Goal: Communication & Community: Answer question/provide support

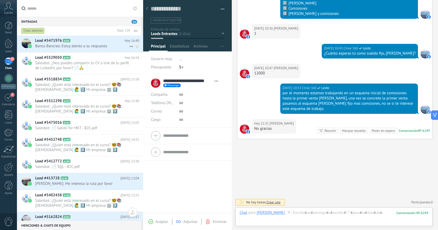
click at [99, 47] on span "Banco Bancrea: Estoy atento a su respuesta" at bounding box center [82, 46] width 94 height 5
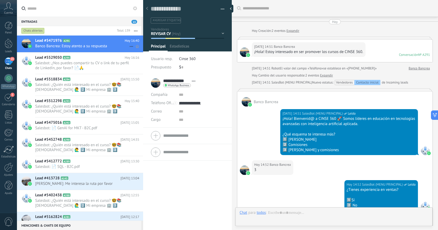
type textarea "**********"
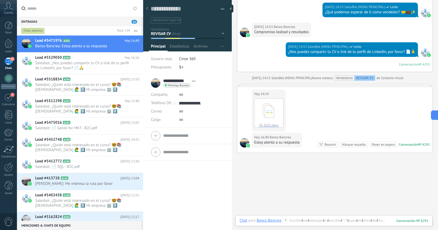
scroll to position [307, 0]
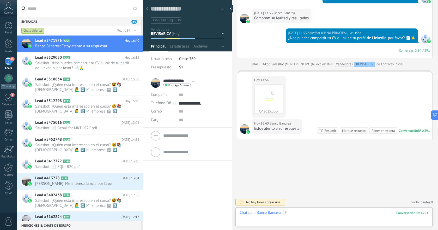
click at [319, 214] on div at bounding box center [334, 218] width 189 height 16
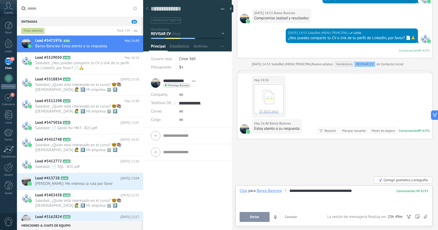
click at [248, 217] on button "Enviar" at bounding box center [255, 217] width 30 height 10
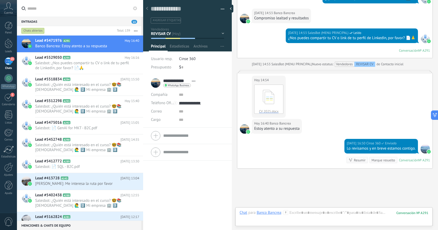
scroll to position [337, 0]
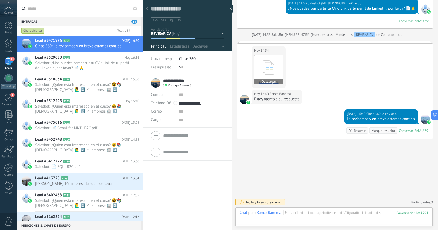
click at [269, 77] on icon at bounding box center [269, 68] width 20 height 22
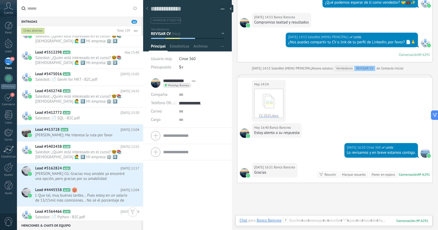
scroll to position [347, 0]
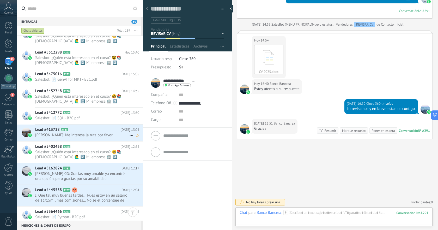
click at [84, 134] on span "[PERSON_NAME]: Me interesa la ruta por favor" at bounding box center [82, 135] width 94 height 5
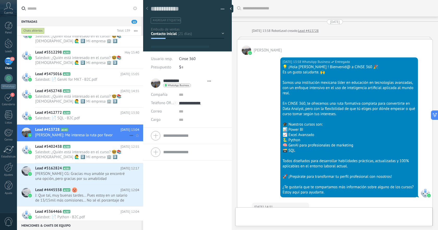
type textarea "**********"
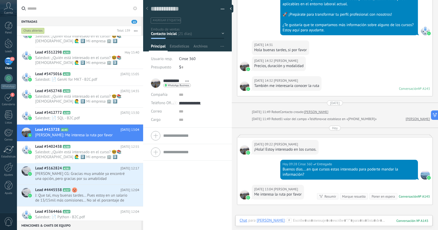
scroll to position [227, 0]
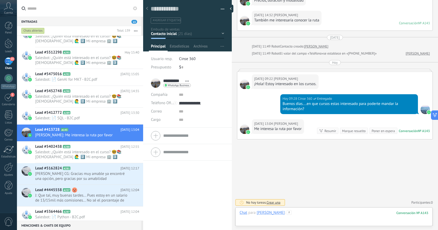
click at [320, 213] on div at bounding box center [334, 218] width 189 height 16
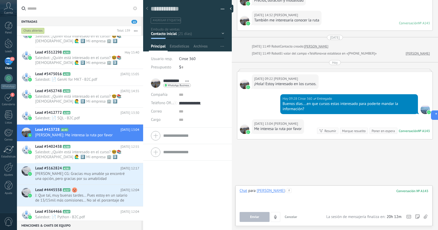
click at [309, 194] on div at bounding box center [334, 198] width 189 height 20
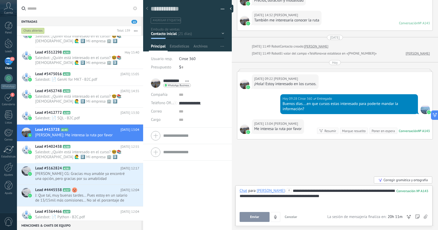
click at [392, 181] on div "Corregir gramática y ortografía" at bounding box center [403, 179] width 58 height 7
click at [255, 217] on span "Enviar" at bounding box center [254, 217] width 9 height 4
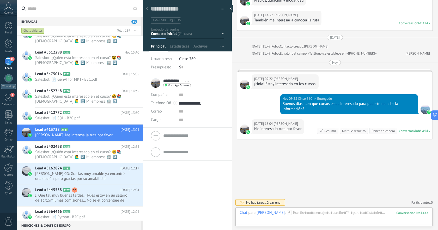
scroll to position [262, 0]
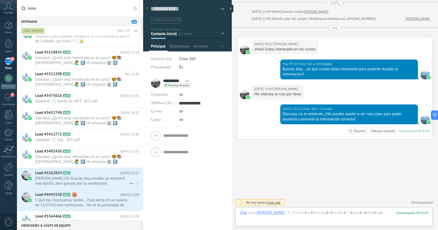
click at [88, 175] on h2 "Lead #5162824 A281" at bounding box center [77, 172] width 85 height 5
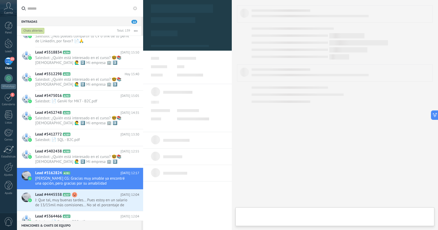
type textarea "**********"
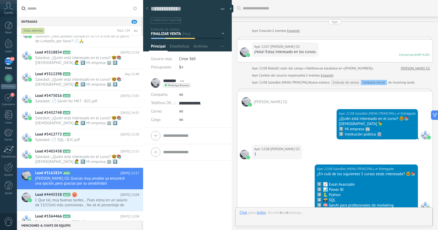
scroll to position [464, 0]
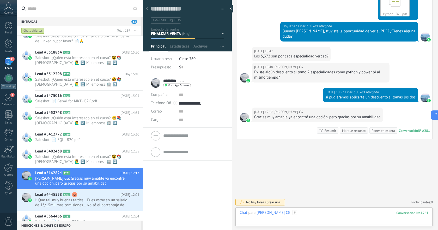
click at [326, 212] on div at bounding box center [334, 218] width 189 height 16
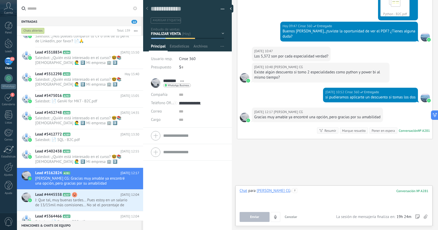
click at [347, 192] on div at bounding box center [334, 198] width 189 height 20
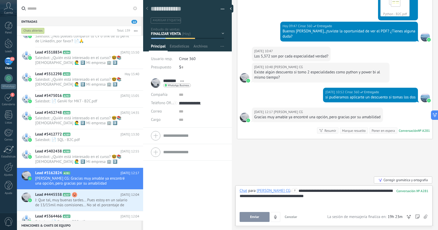
click at [396, 181] on div "Corregir gramática y ortografía" at bounding box center [403, 179] width 58 height 7
click at [254, 216] on span "Enviar" at bounding box center [254, 217] width 9 height 4
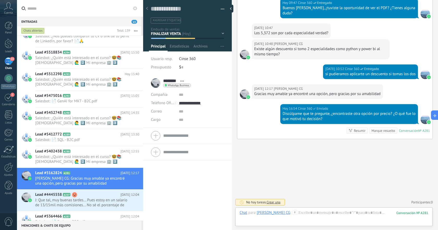
scroll to position [53, 0]
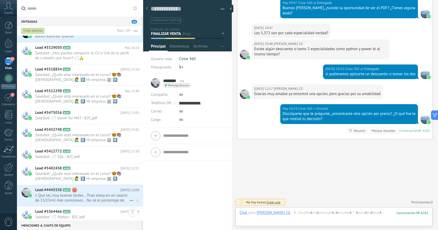
click at [95, 195] on span "J: Que tal, muy buenas tardes... Pues estoy en un salario de 13/15mil más comis…" at bounding box center [82, 198] width 94 height 10
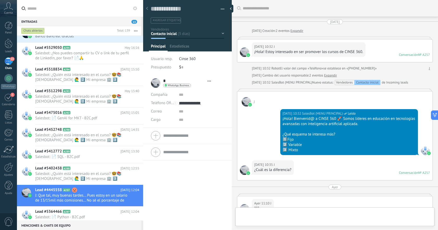
type textarea "**********"
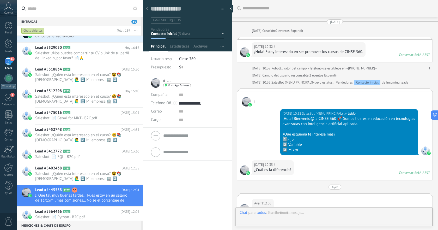
scroll to position [259, 0]
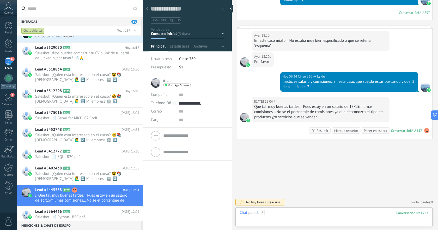
click at [317, 212] on div at bounding box center [334, 218] width 189 height 16
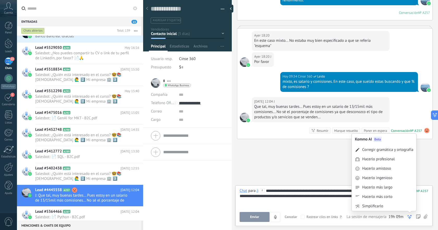
click at [411, 216] on use at bounding box center [410, 217] width 4 height 4
click at [385, 148] on div "Corregir gramática y ortografía" at bounding box center [387, 149] width 51 height 5
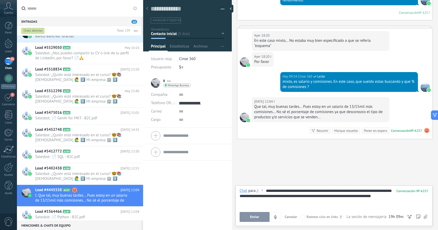
click at [258, 216] on span "Enviar" at bounding box center [254, 217] width 9 height 4
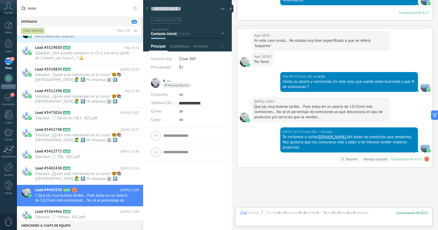
scroll to position [288, 0]
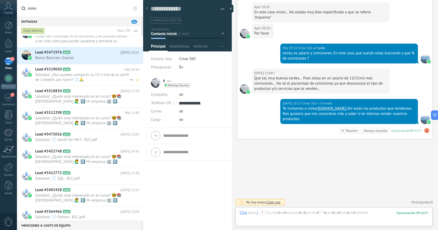
click at [103, 68] on h2 "Lead #5529050 A295" at bounding box center [79, 69] width 89 height 5
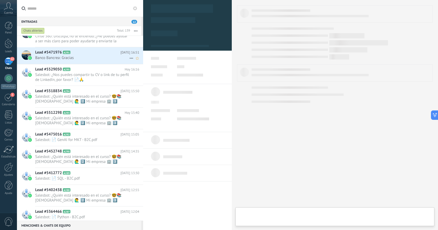
click at [106, 62] on div "Lead #5471976 A291 Hoy 16:51 Banco Bancrea: Gracias" at bounding box center [89, 55] width 108 height 16
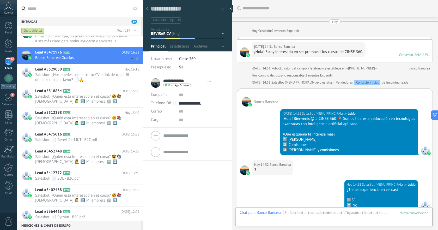
type textarea "**********"
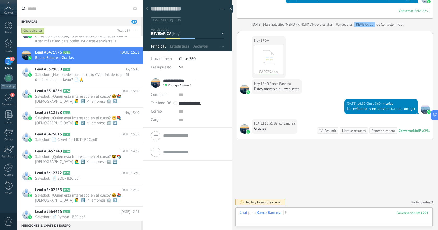
click at [331, 214] on div at bounding box center [334, 218] width 189 height 16
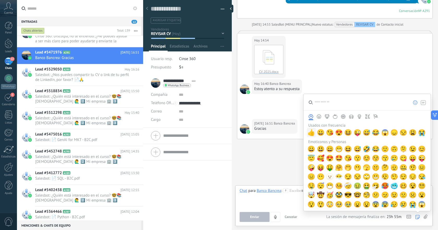
click at [313, 132] on span "👍" at bounding box center [312, 132] width 8 height 7
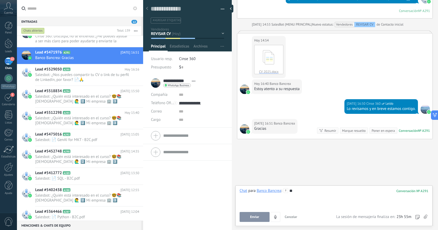
click at [254, 215] on span "Enviar" at bounding box center [254, 217] width 9 height 4
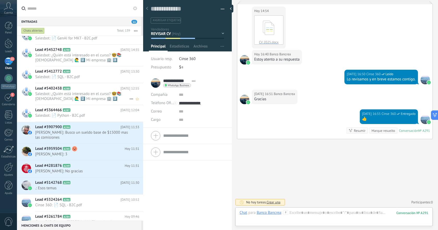
scroll to position [151, 0]
click at [92, 131] on span "[PERSON_NAME]: Busco un sueldo base de $15000 mas las comisiones" at bounding box center [82, 135] width 94 height 10
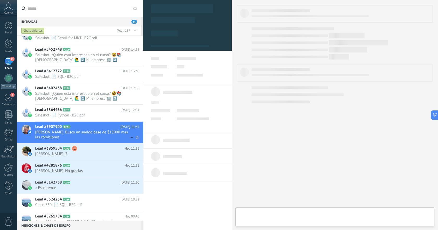
type textarea "**********"
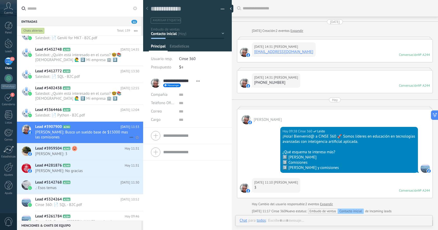
scroll to position [163, 0]
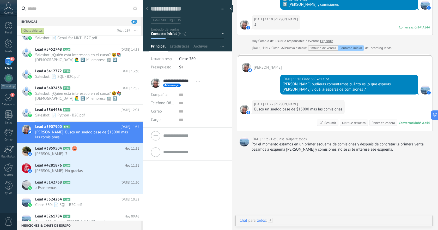
click at [315, 223] on div at bounding box center [334, 226] width 189 height 16
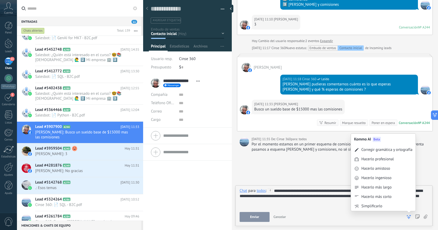
click at [407, 217] on icon at bounding box center [408, 216] width 5 height 5
click at [394, 150] on div "Corregir gramática y ortografía" at bounding box center [387, 149] width 51 height 5
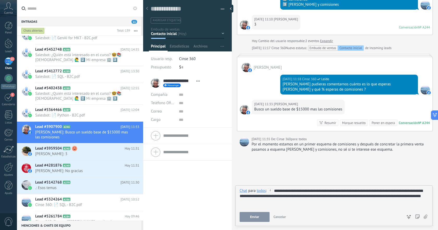
click at [255, 215] on span "Enviar" at bounding box center [254, 217] width 9 height 4
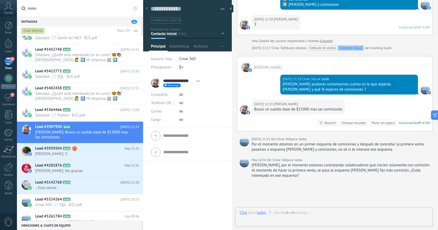
scroll to position [176, 0]
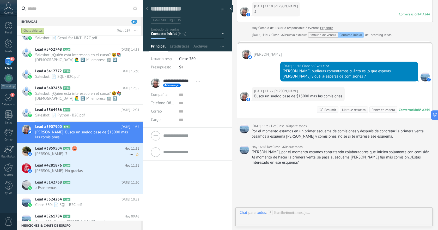
click at [93, 152] on span "[PERSON_NAME]: 3" at bounding box center [82, 153] width 94 height 5
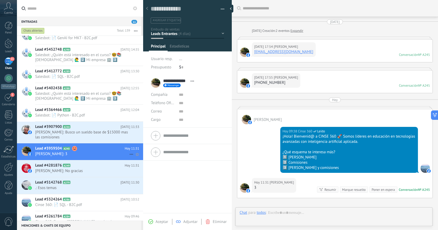
scroll to position [59, 0]
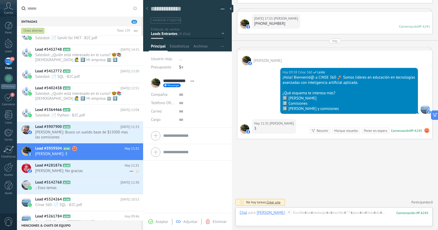
click at [84, 167] on h2 "Lead #4281876 A249" at bounding box center [79, 165] width 89 height 5
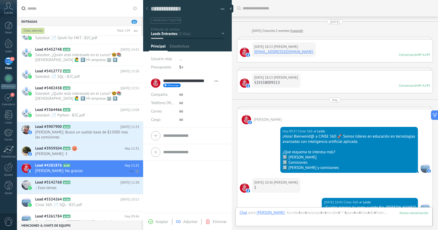
scroll to position [8, 0]
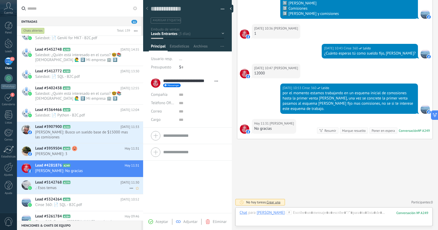
click at [86, 184] on h2 "Lead #5142768 A279" at bounding box center [77, 182] width 85 height 5
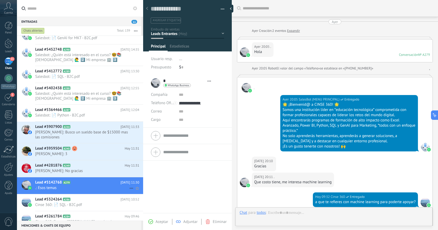
type textarea "**********"
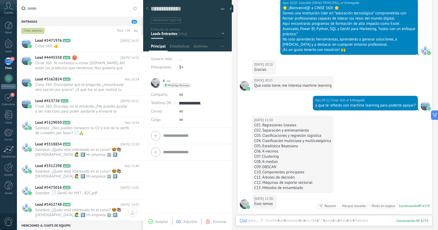
scroll to position [172, 0]
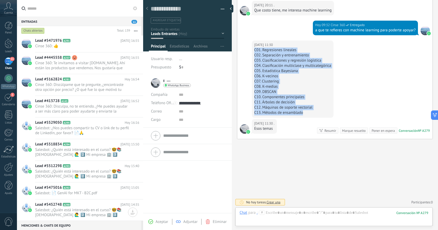
drag, startPoint x: 255, startPoint y: 51, endPoint x: 309, endPoint y: 112, distance: 81.9
click at [309, 112] on div "C01. Regresiones lineales C02. Separación y entrenamiento C03. Clasificaciones …" at bounding box center [292, 81] width 77 height 68
copy div "C01. Regresiones lineales C02. Separación y entrenamiento C03. Clasificaciones …"
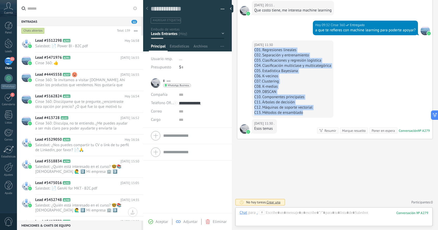
click at [273, 69] on div "C05. Estadística Bayesiana" at bounding box center [292, 70] width 77 height 5
drag, startPoint x: 254, startPoint y: 51, endPoint x: 312, endPoint y: 114, distance: 85.3
click at [312, 114] on div "C01. Regresiones lineales C02. Separación y entrenamiento C03. Clasificaciones …" at bounding box center [292, 81] width 77 height 68
copy div "C01. Regresiones lineales C02. Separación y entrenamiento C03. Clasificaciones …"
click at [319, 212] on div at bounding box center [334, 218] width 189 height 16
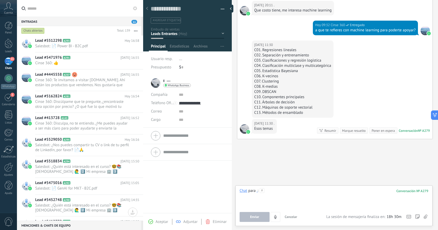
click at [312, 201] on div at bounding box center [334, 198] width 189 height 20
click at [334, 197] on div at bounding box center [334, 198] width 189 height 20
click at [320, 194] on div at bounding box center [334, 198] width 189 height 20
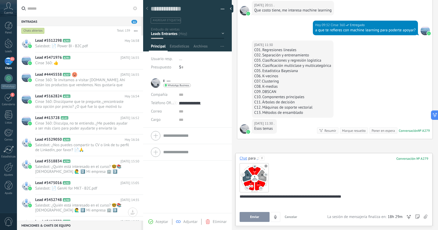
click at [261, 218] on button "Enviar" at bounding box center [255, 217] width 30 height 10
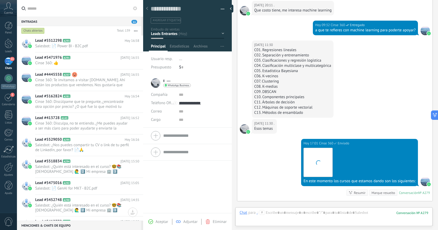
scroll to position [234, 0]
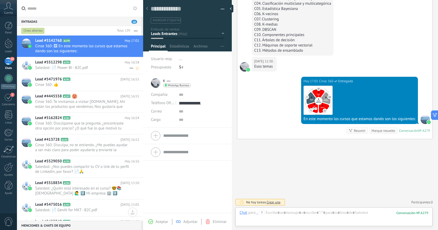
click at [105, 69] on span "Salesbot: 📄 Power BI - B2C.pdf" at bounding box center [82, 67] width 94 height 5
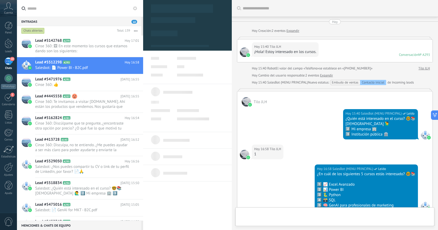
type textarea "**********"
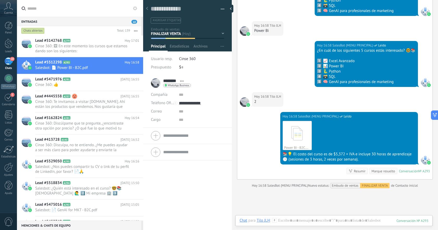
scroll to position [240, 0]
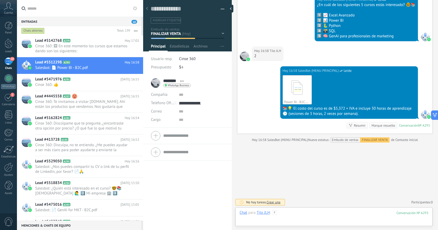
click at [319, 213] on div at bounding box center [334, 218] width 189 height 16
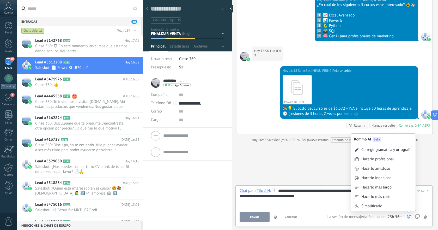
click at [409, 218] on use at bounding box center [409, 217] width 4 height 4
click at [378, 151] on div "Corregir gramática y ortografía" at bounding box center [387, 149] width 51 height 5
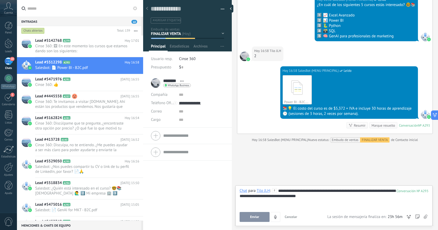
click at [256, 216] on span "Enviar" at bounding box center [254, 217] width 9 height 4
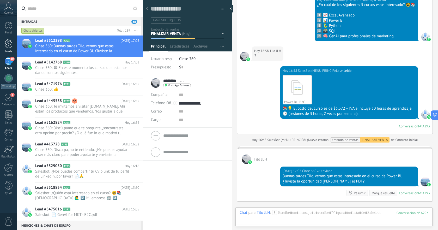
click at [11, 46] on div at bounding box center [9, 44] width 8 height 10
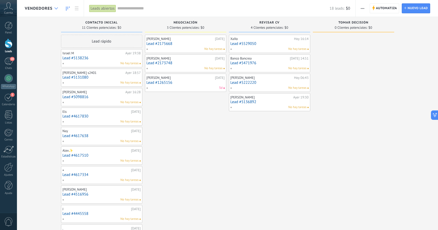
click at [55, 9] on icon at bounding box center [56, 8] width 3 height 2
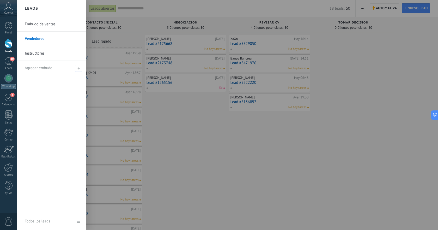
click at [46, 24] on link "Embudo de ventas" at bounding box center [53, 24] width 56 height 15
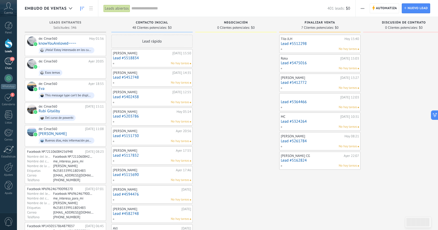
click at [8, 61] on div "10" at bounding box center [8, 61] width 8 height 8
